Goal: Find specific page/section: Find specific page/section

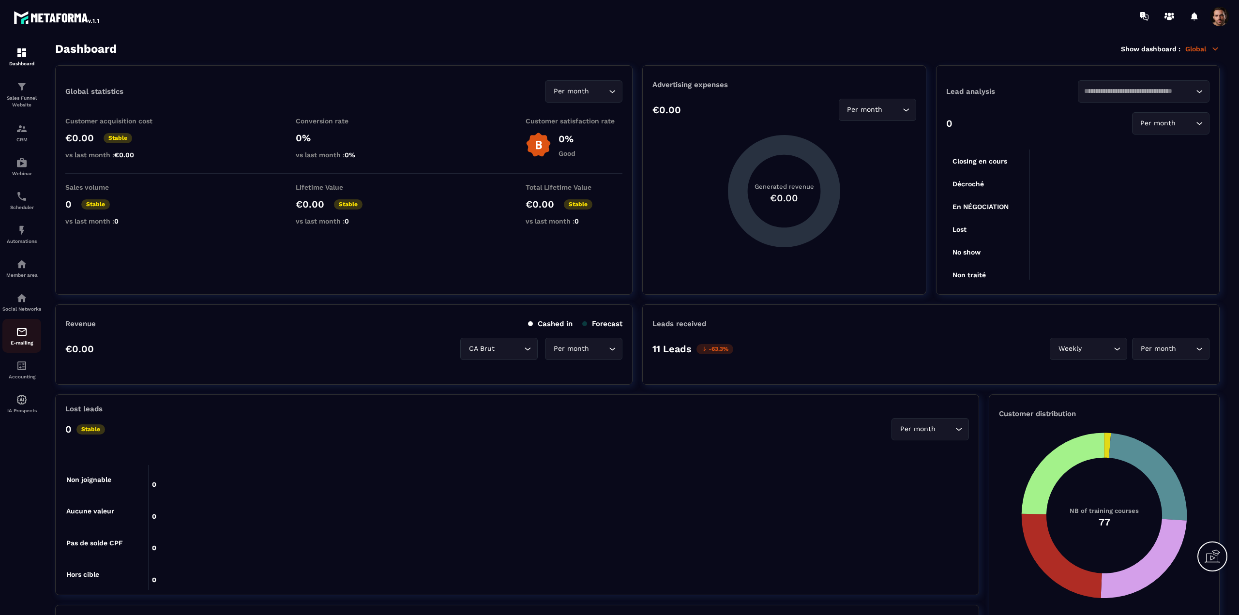
click at [26, 338] on img at bounding box center [22, 332] width 12 height 12
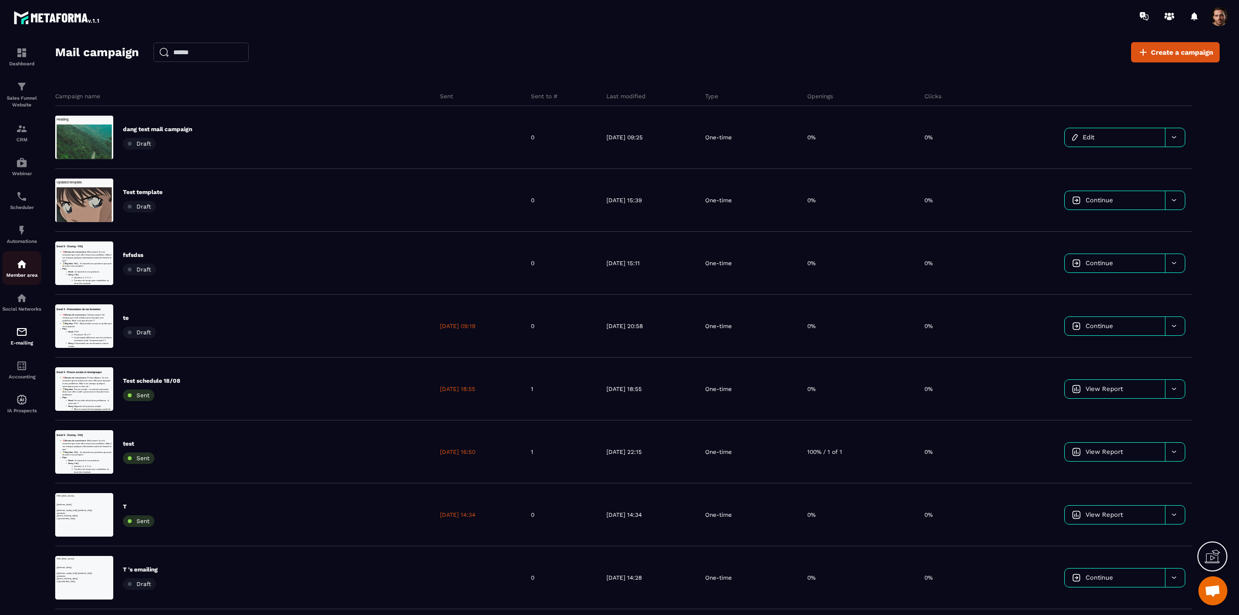
click at [25, 269] on img at bounding box center [22, 264] width 12 height 12
